Goal: Information Seeking & Learning: Learn about a topic

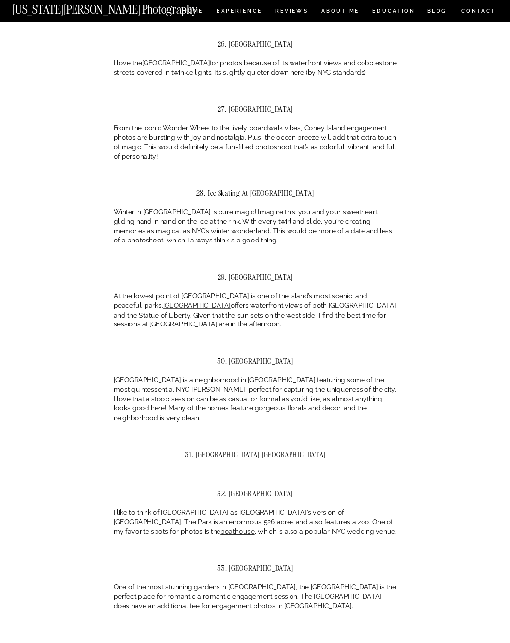
scroll to position [7961, 0]
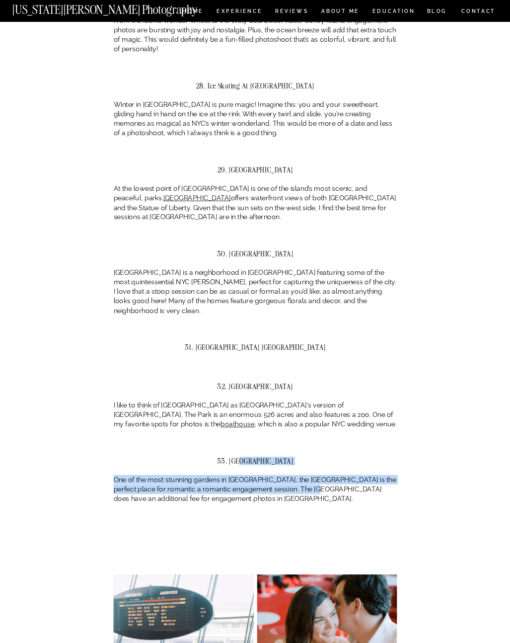
drag, startPoint x: 236, startPoint y: 298, endPoint x: 356, endPoint y: 325, distance: 122.8
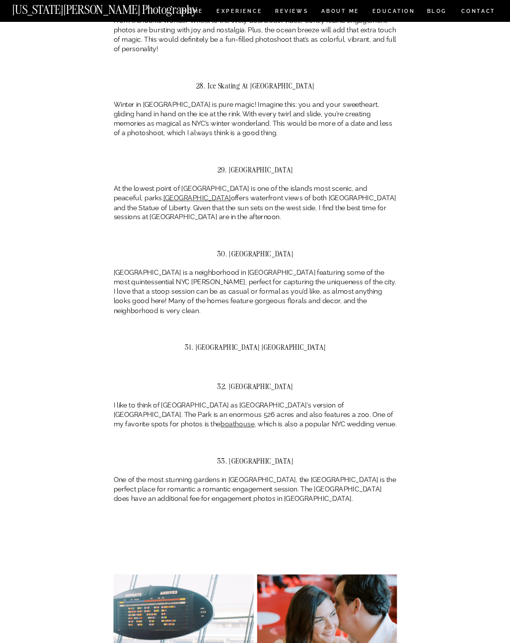
click at [381, 475] on p "One of the most stunning gardens in [GEOGRAPHIC_DATA], the [GEOGRAPHIC_DATA] is…" at bounding box center [256, 489] width 284 height 28
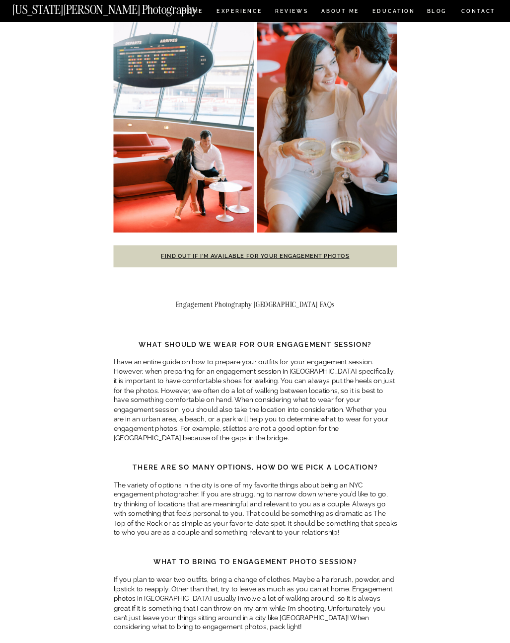
scroll to position [8523, 0]
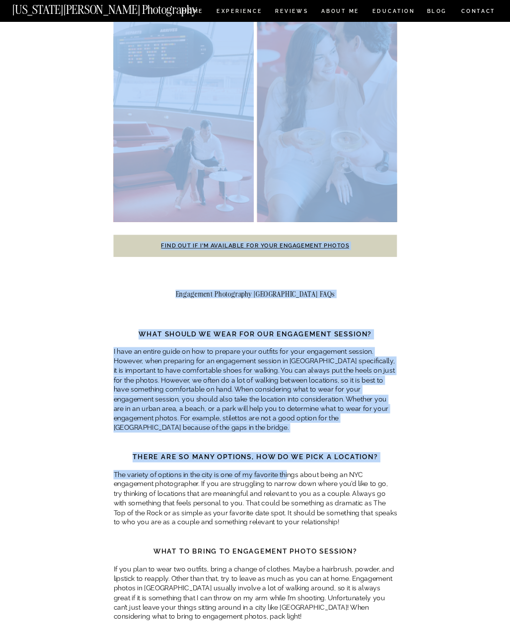
drag, startPoint x: 288, startPoint y: 311, endPoint x: 424, endPoint y: 353, distance: 142.3
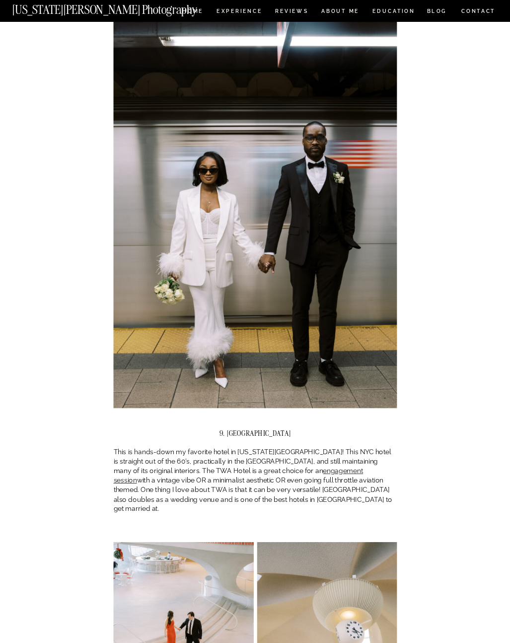
scroll to position [2982, 0]
